Goal: Task Accomplishment & Management: Manage account settings

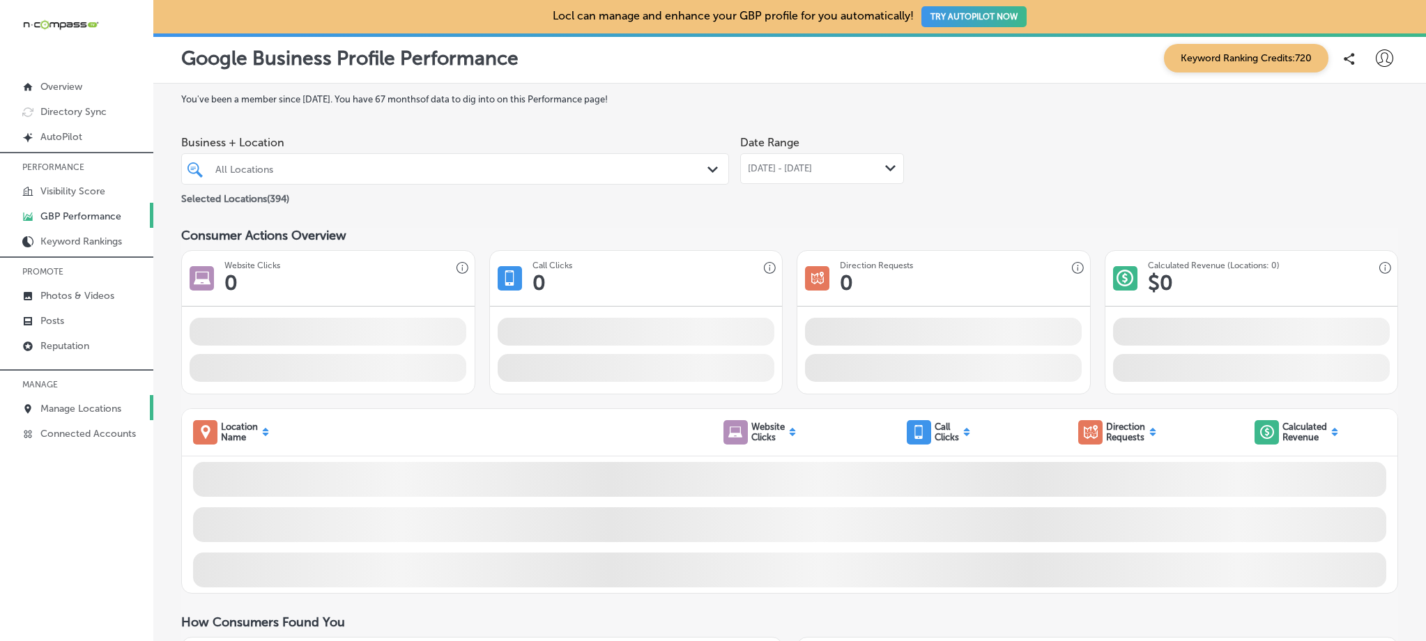
click at [102, 406] on p "Manage Locations" at bounding box center [80, 409] width 81 height 12
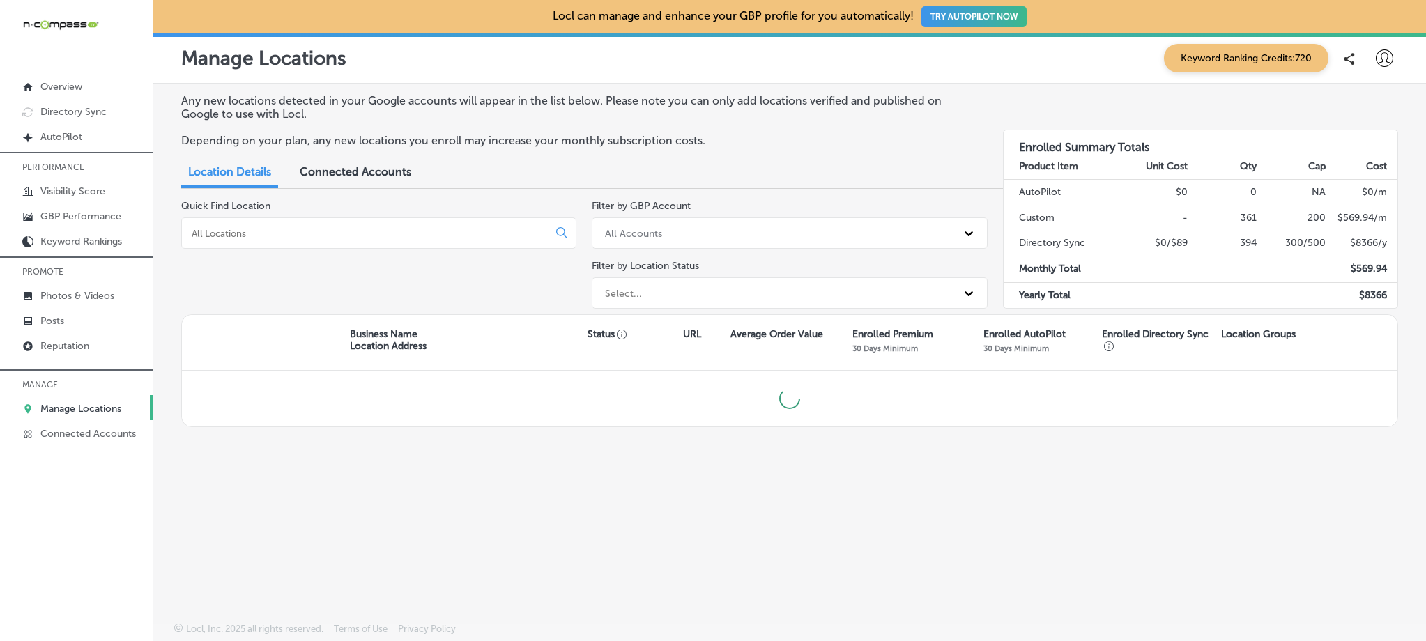
click at [351, 236] on input at bounding box center [367, 233] width 355 height 13
type input "smoke rings '72"
click at [281, 236] on input "smoke rings '72" at bounding box center [367, 233] width 355 height 13
drag, startPoint x: 281, startPoint y: 236, endPoint x: 180, endPoint y: 234, distance: 101.1
click at [180, 234] on div "Any new locations detected in your Google accounts will appear in the list belo…" at bounding box center [789, 320] width 1273 height 473
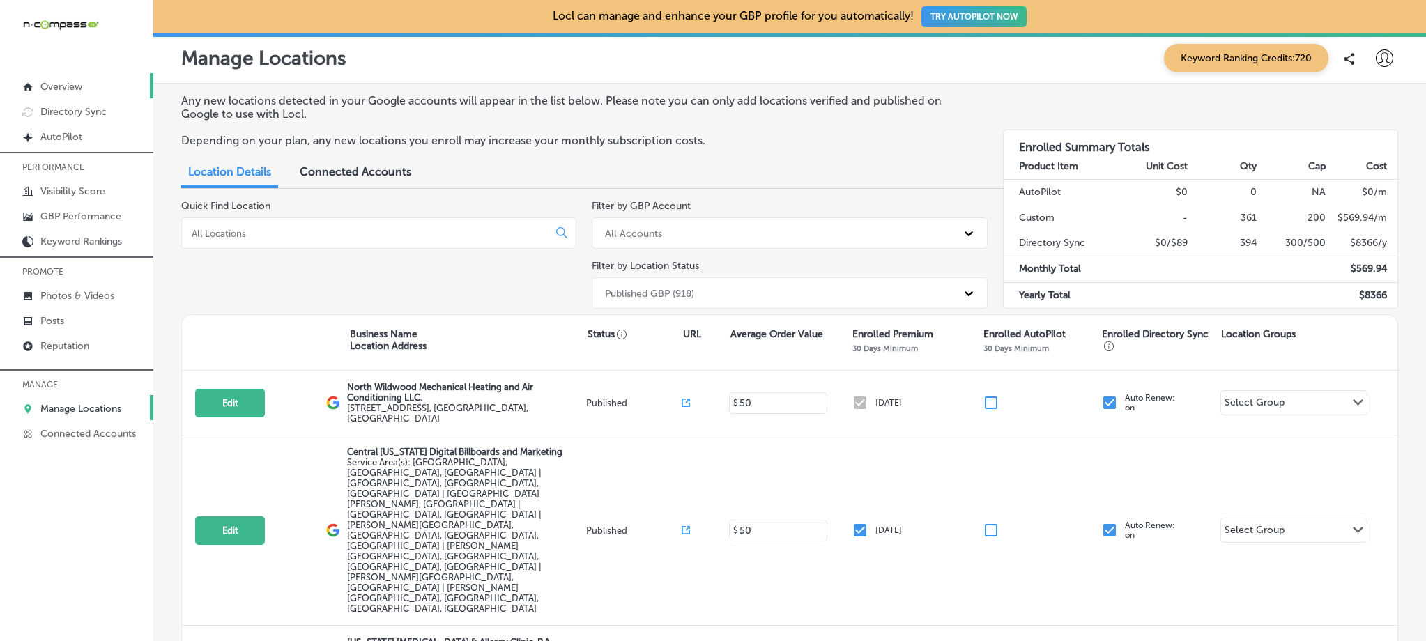
click at [96, 80] on link "Overview" at bounding box center [76, 85] width 153 height 25
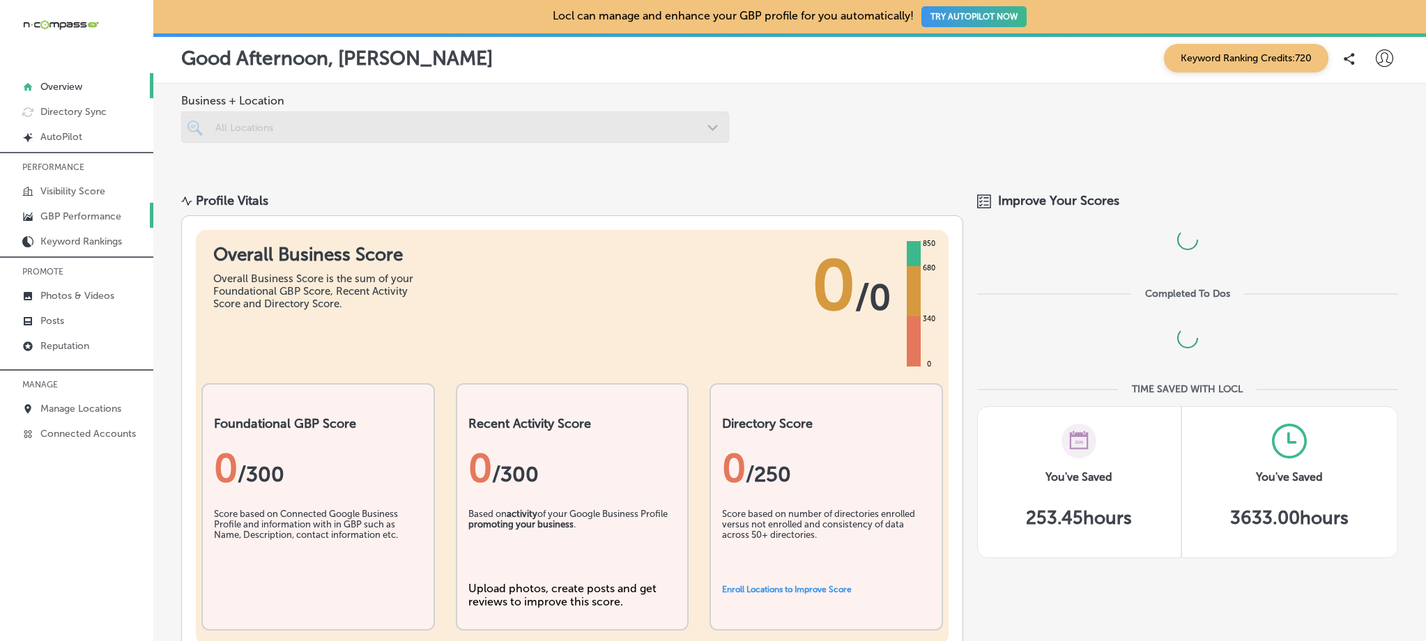
click at [91, 221] on p "GBP Performance" at bounding box center [80, 217] width 81 height 12
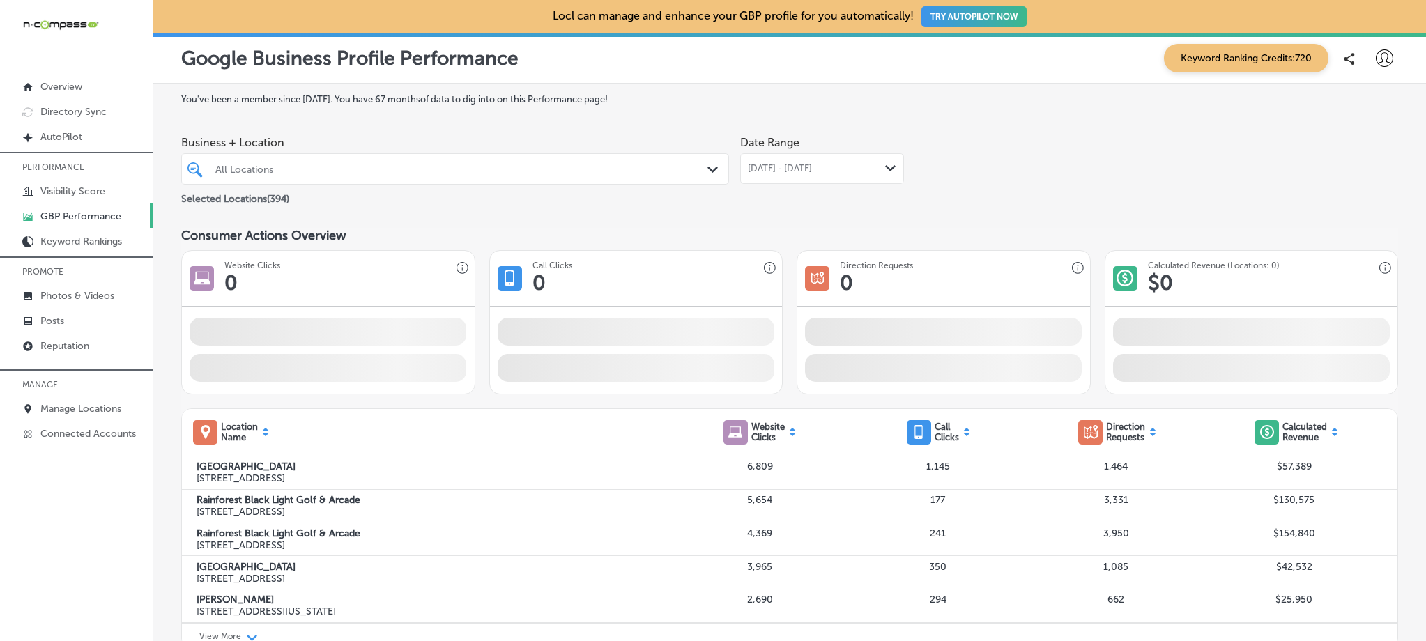
click at [308, 174] on div "All Locations" at bounding box center [462, 169] width 494 height 12
click at [305, 166] on div "All Locations" at bounding box center [462, 169] width 494 height 12
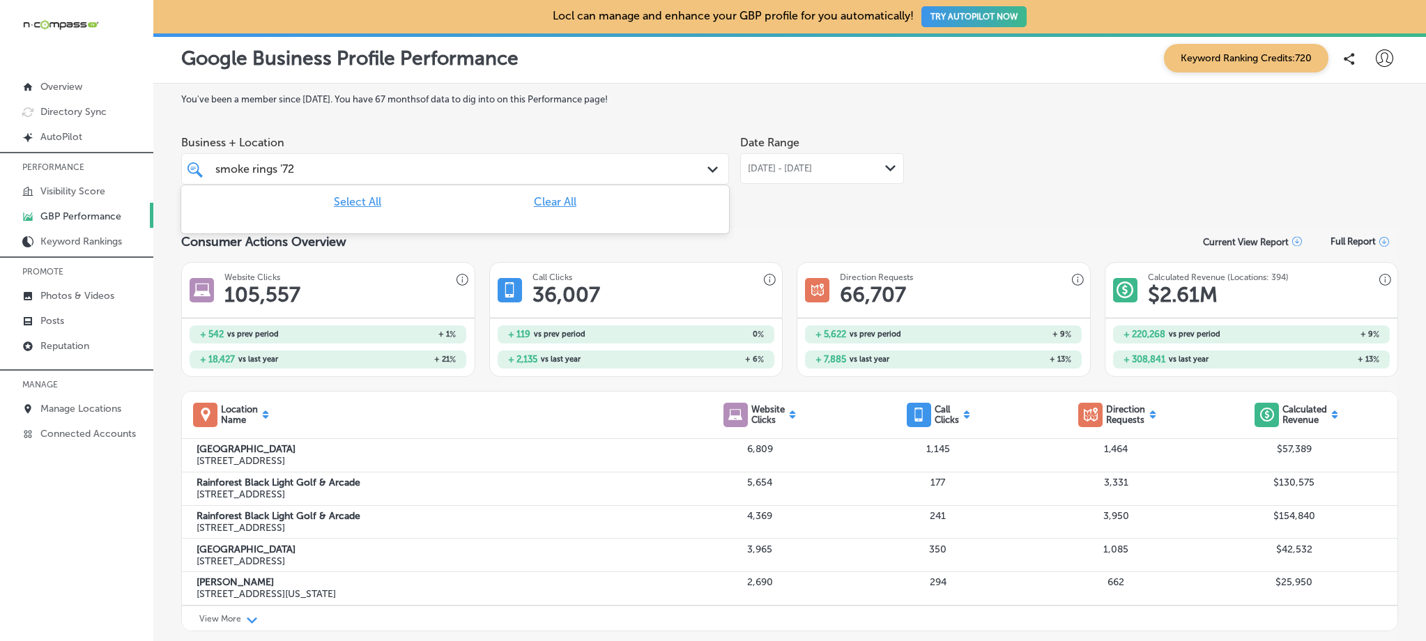
type input "smoke rings '72"
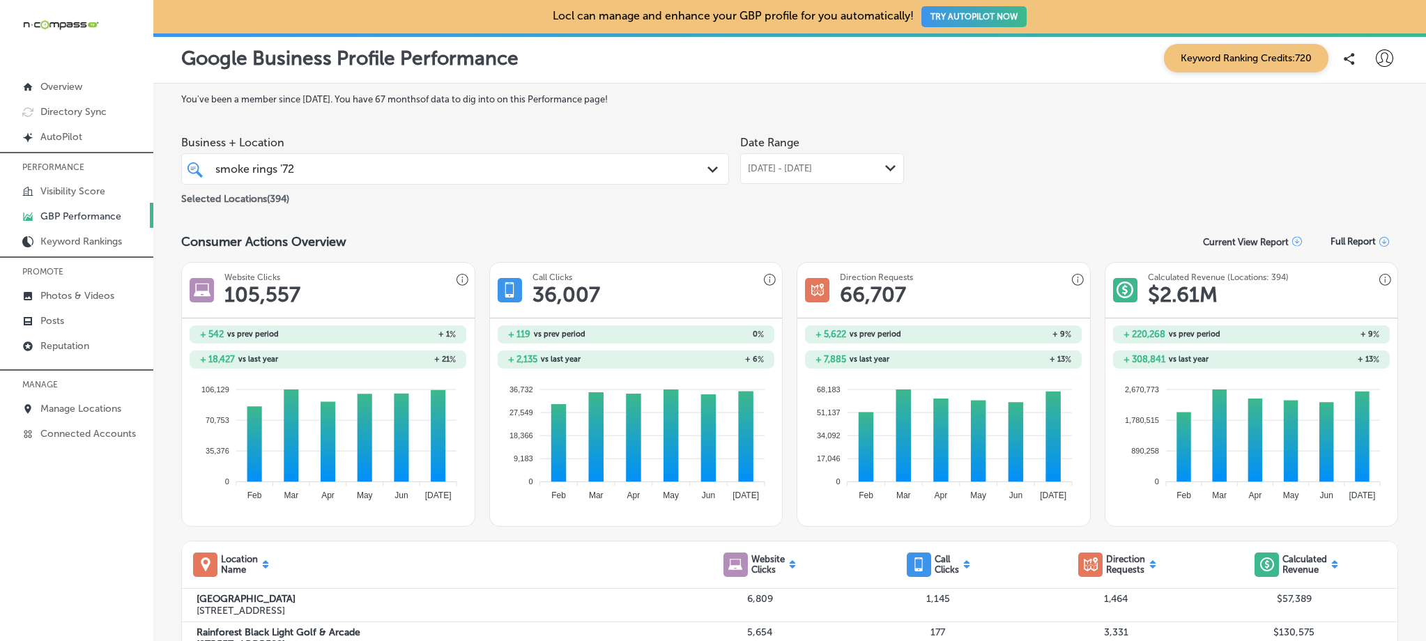
drag, startPoint x: 335, startPoint y: 164, endPoint x: 223, endPoint y: 166, distance: 112.3
click at [223, 166] on div "smoke rings '72 smoke rings '72" at bounding box center [431, 169] width 434 height 19
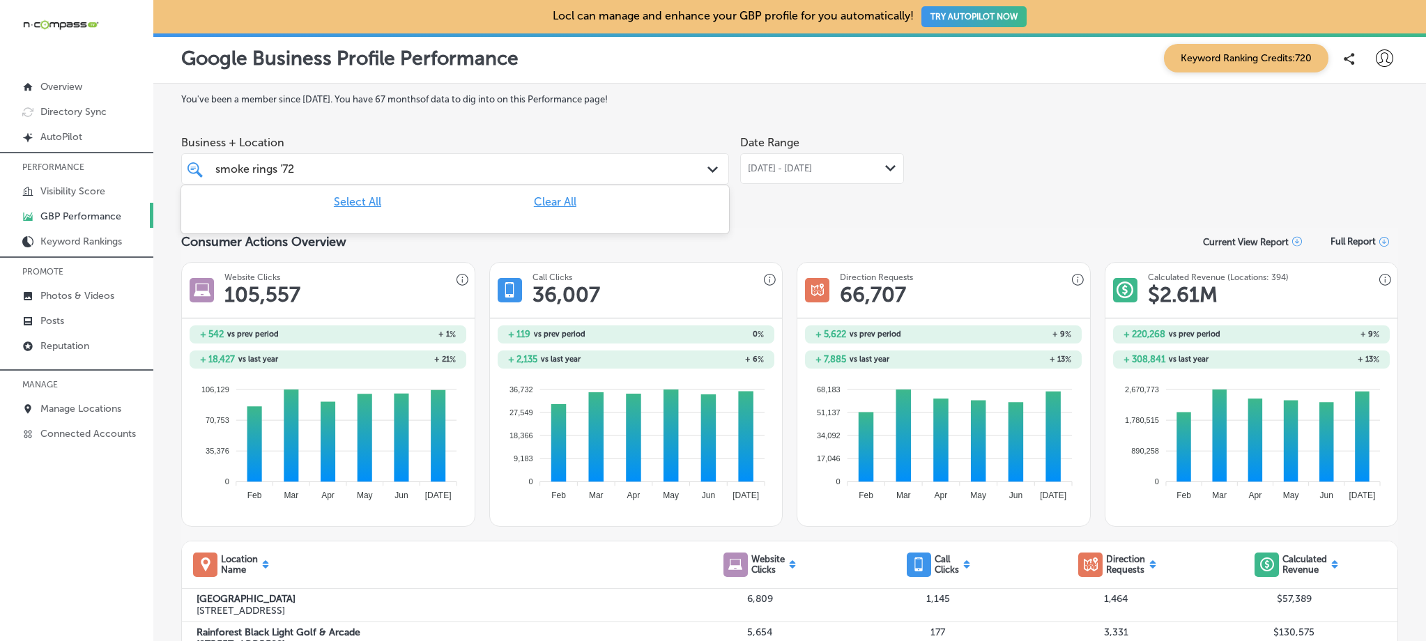
drag, startPoint x: 324, startPoint y: 172, endPoint x: 202, endPoint y: 165, distance: 122.2
click at [202, 165] on div "smoke rings '72 smoke rings '72 Path Created with Sketch." at bounding box center [455, 169] width 547 height 22
click at [291, 171] on input "smoke rings '72" at bounding box center [255, 168] width 81 height 13
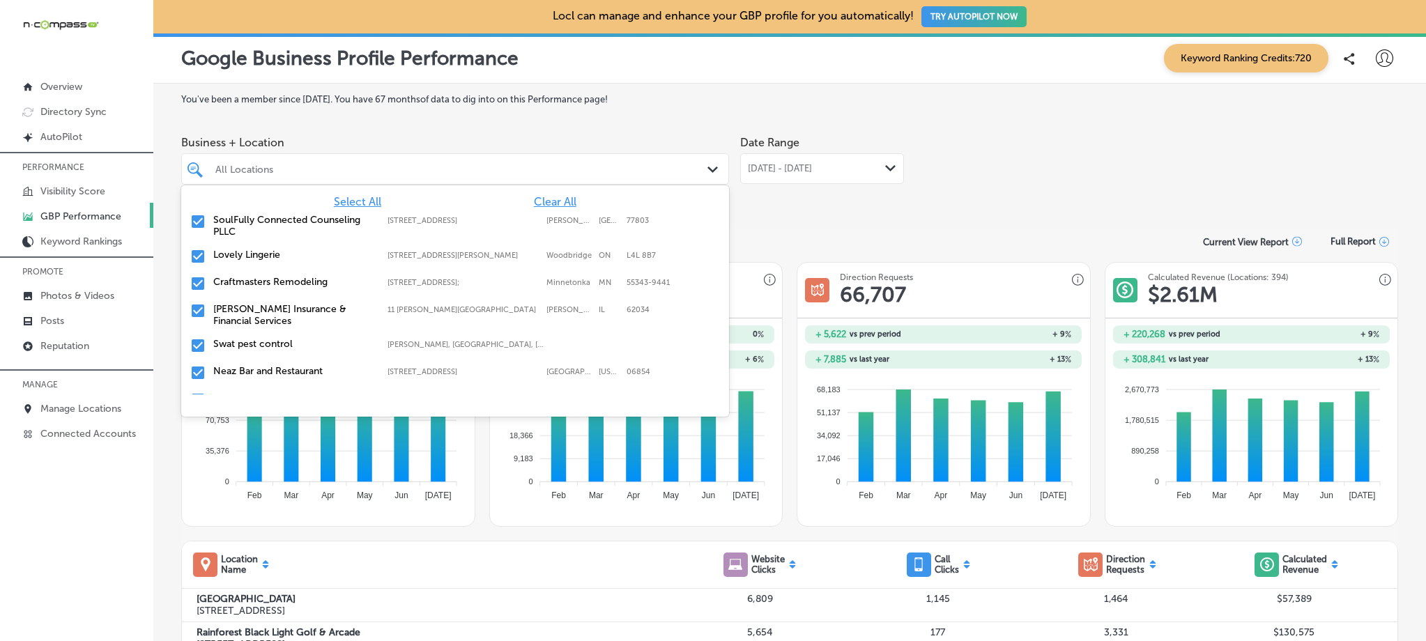
click at [415, 129] on div "Business + Location option focused, 1 of 396. 395 results available. Use Up and…" at bounding box center [455, 157] width 548 height 56
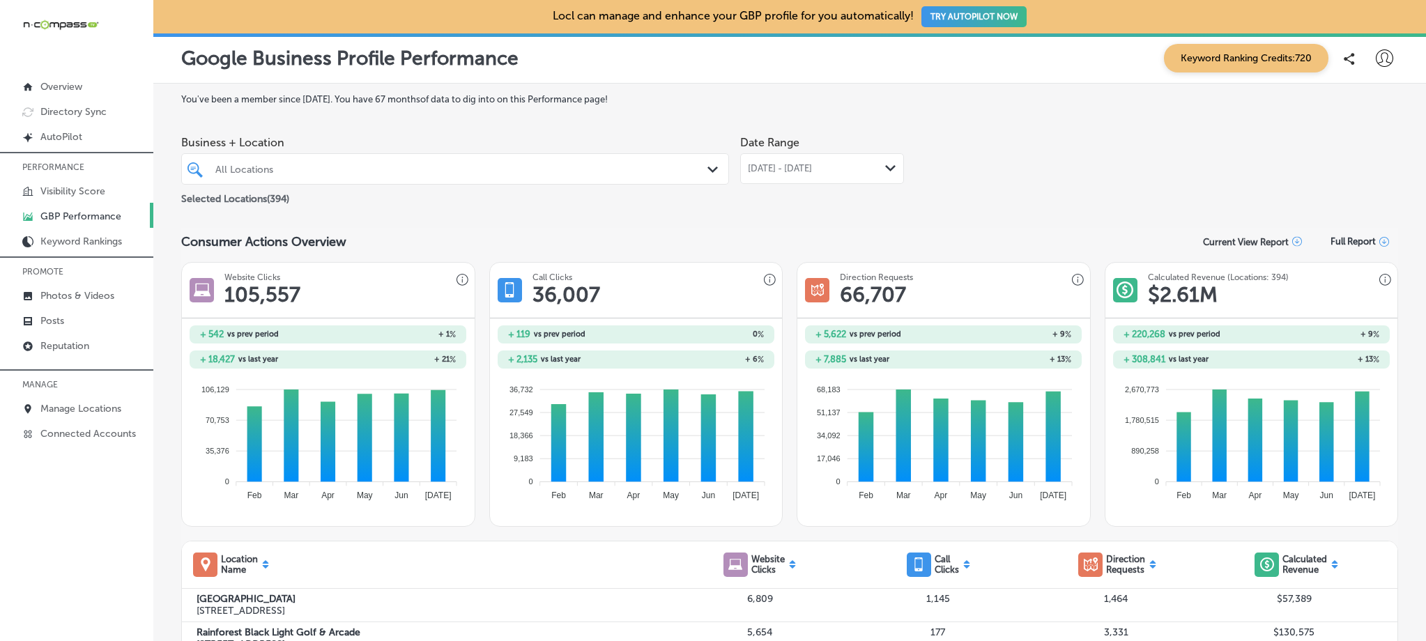
click at [284, 165] on div "All Locations" at bounding box center [462, 169] width 494 height 12
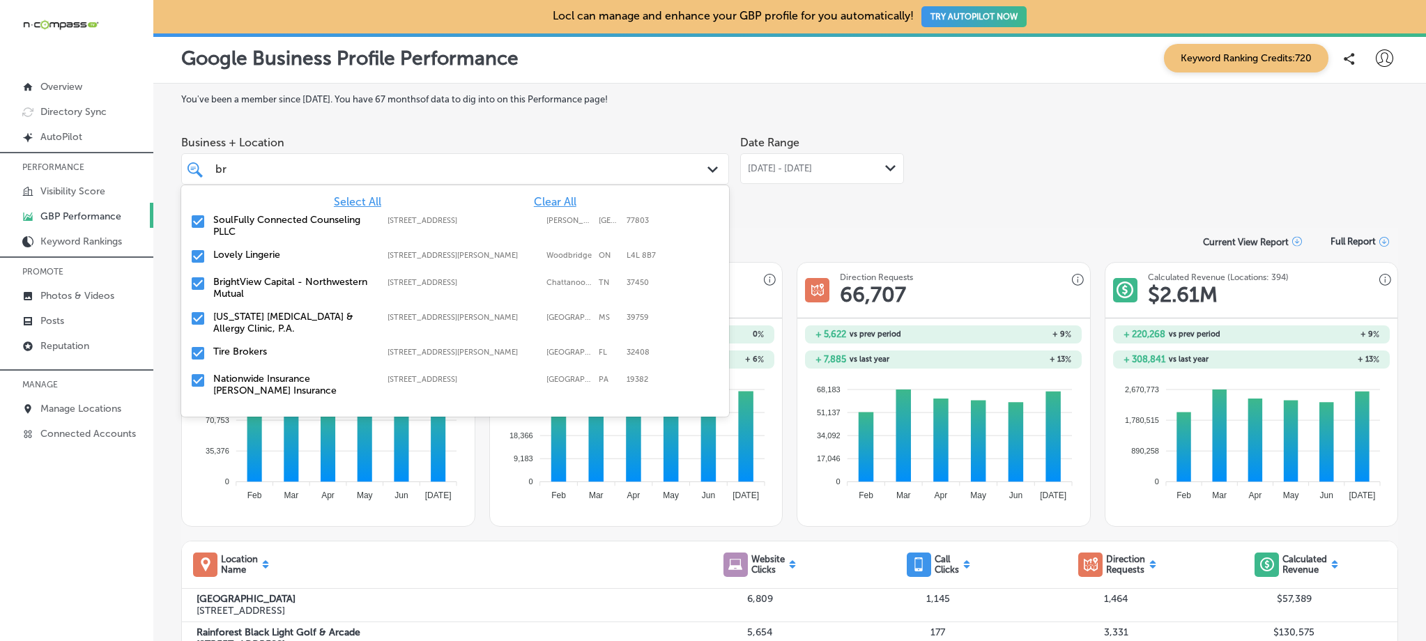
type input "b"
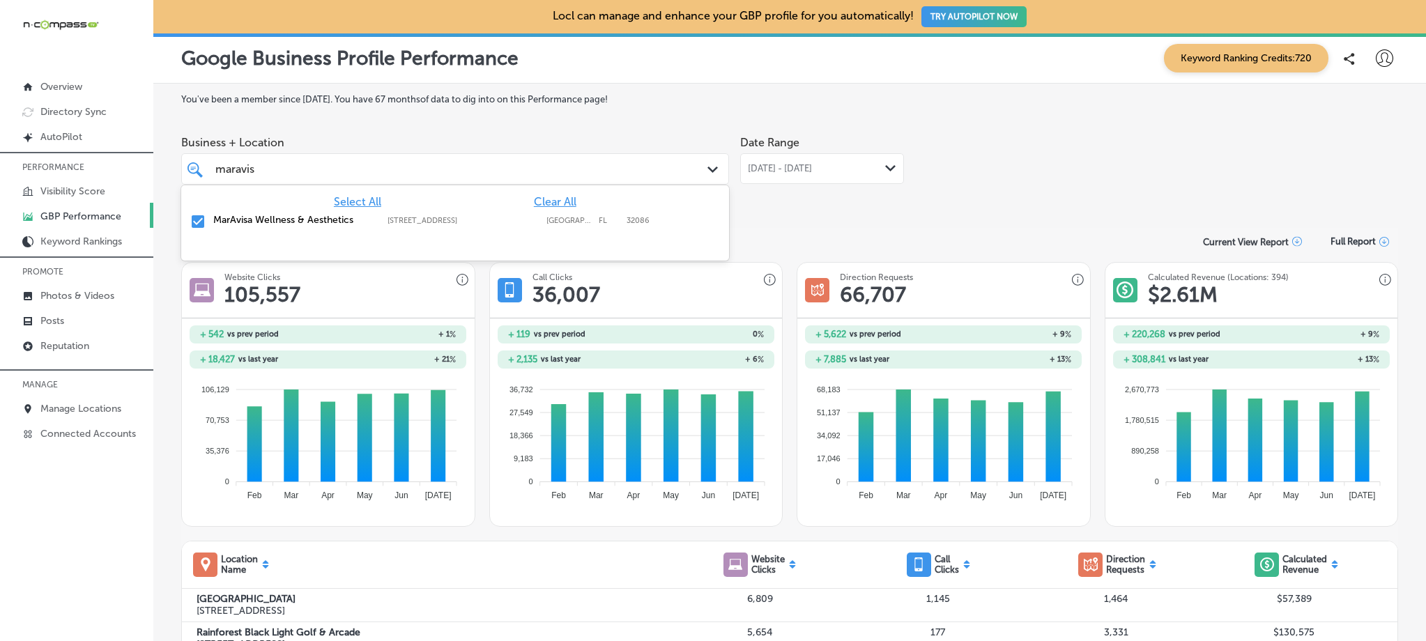
drag, startPoint x: 285, startPoint y: 172, endPoint x: 188, endPoint y: 160, distance: 97.7
click at [188, 160] on div "maravis maravis Path Created with Sketch." at bounding box center [455, 169] width 547 height 22
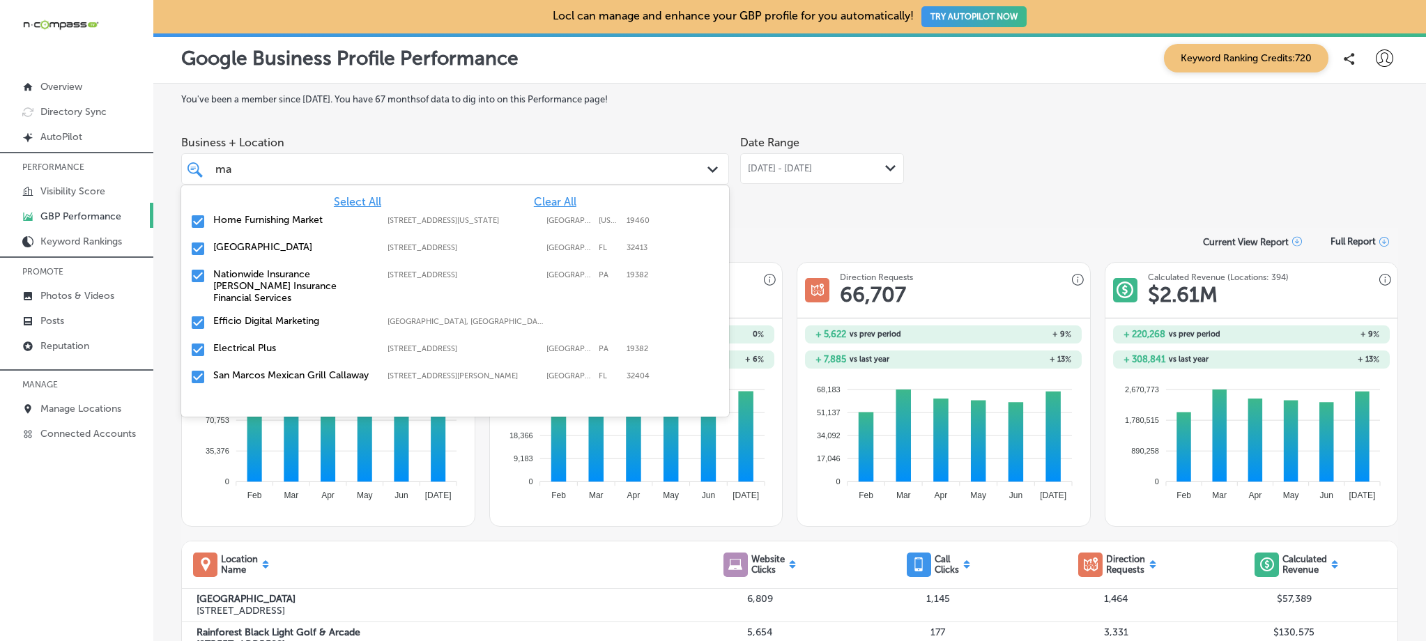
type input "m"
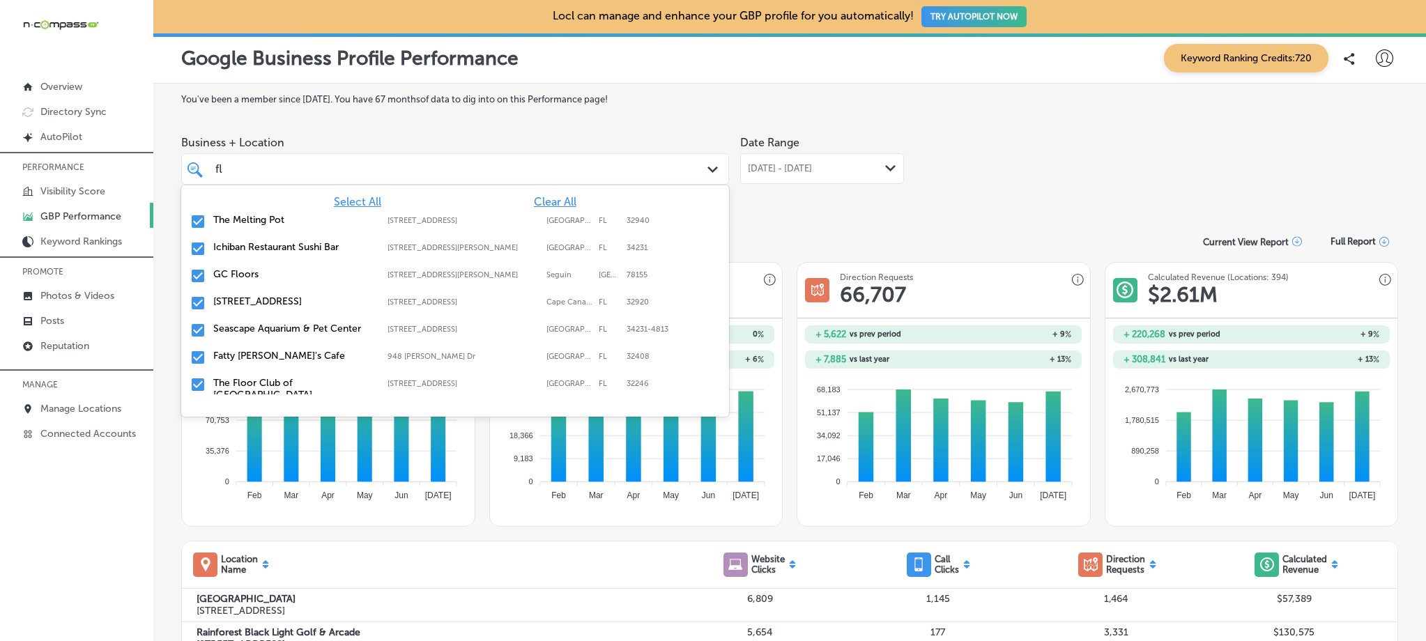
type input "f"
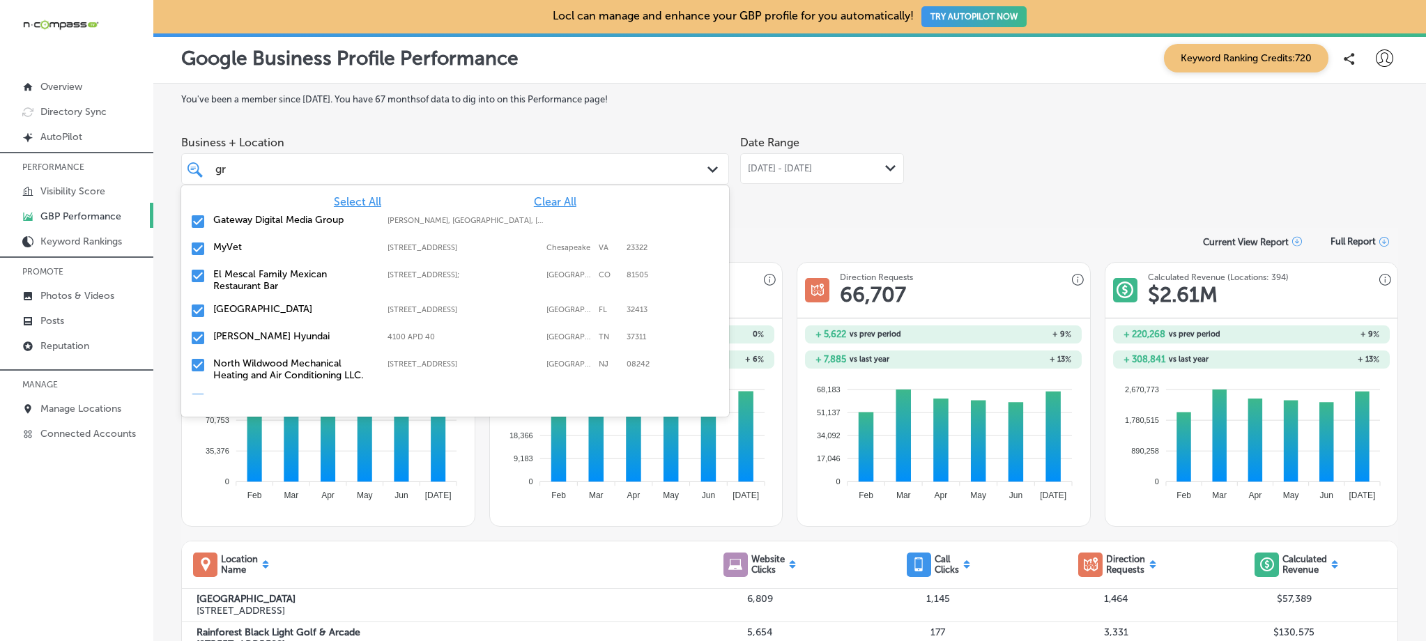
type input "g"
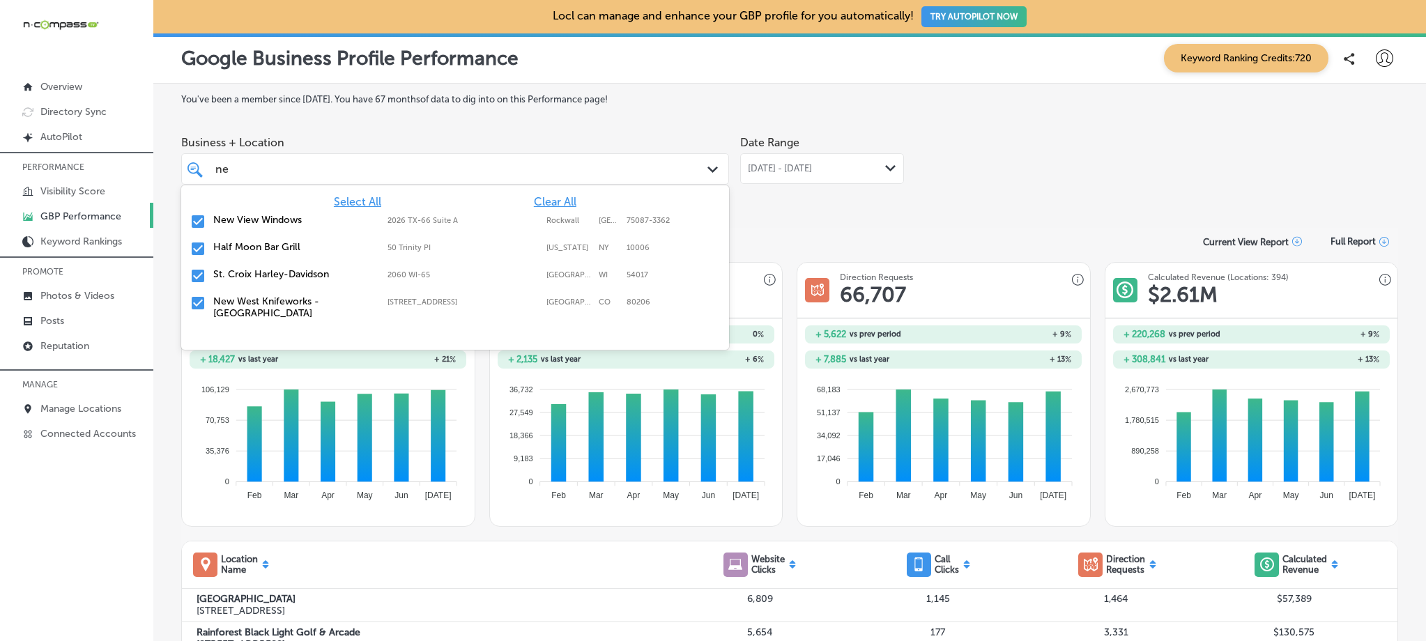
type input "n"
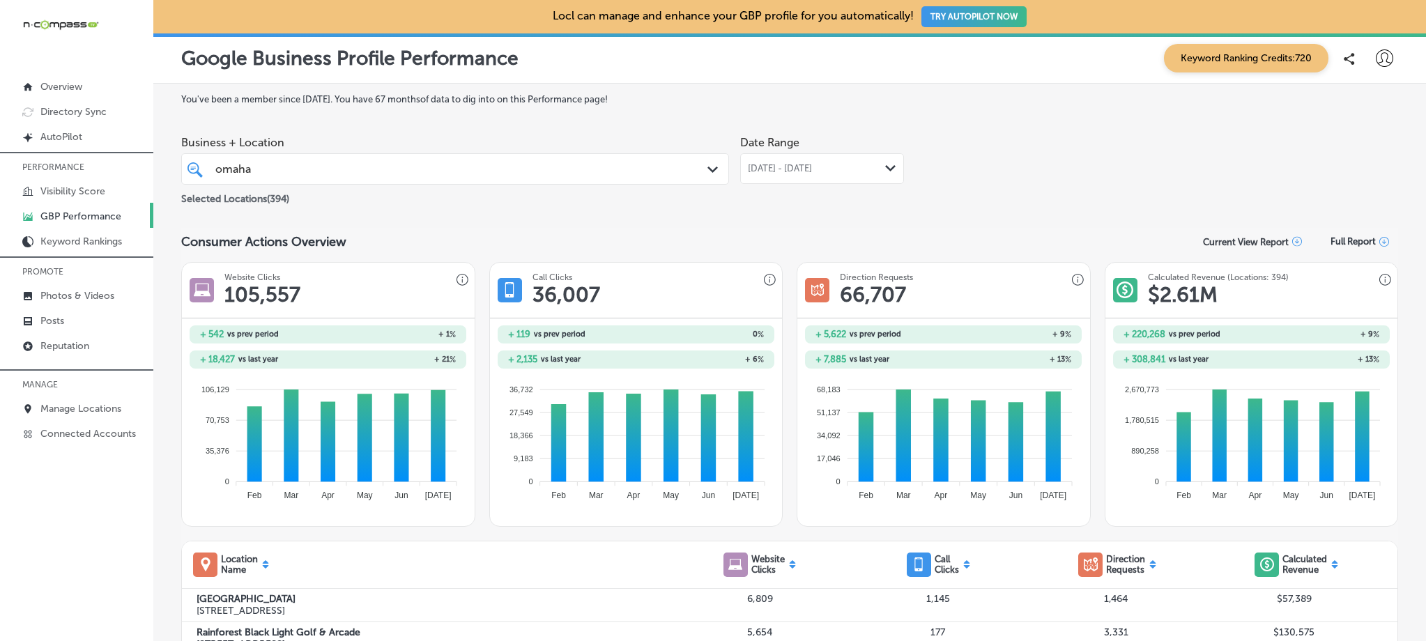
click at [295, 176] on div "omaha omaha" at bounding box center [431, 169] width 434 height 19
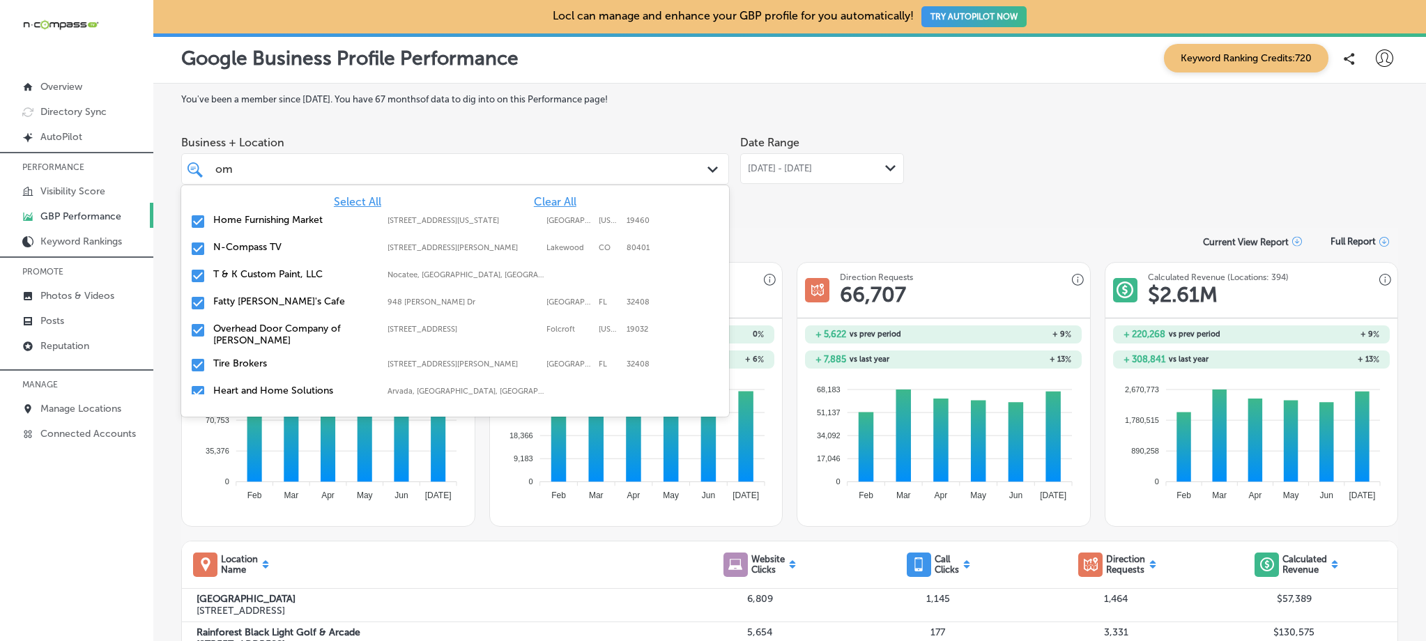
type input "o"
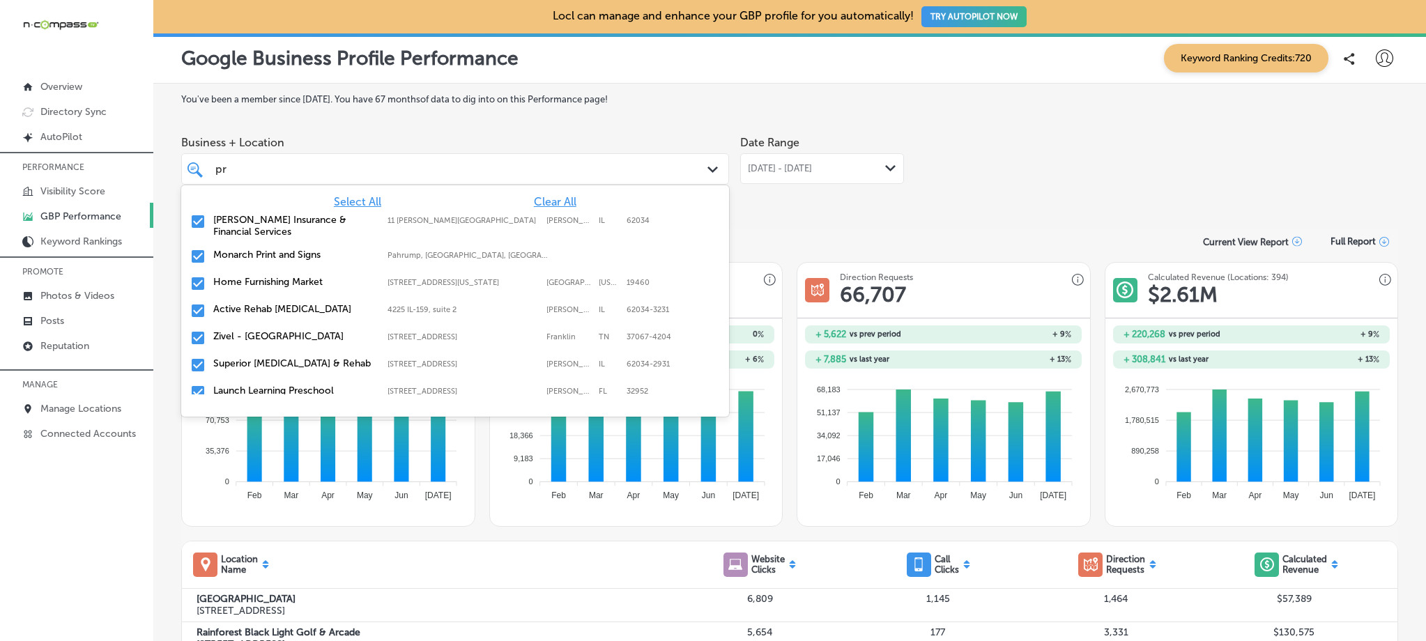
type input "p"
